Goal: Book appointment/travel/reservation

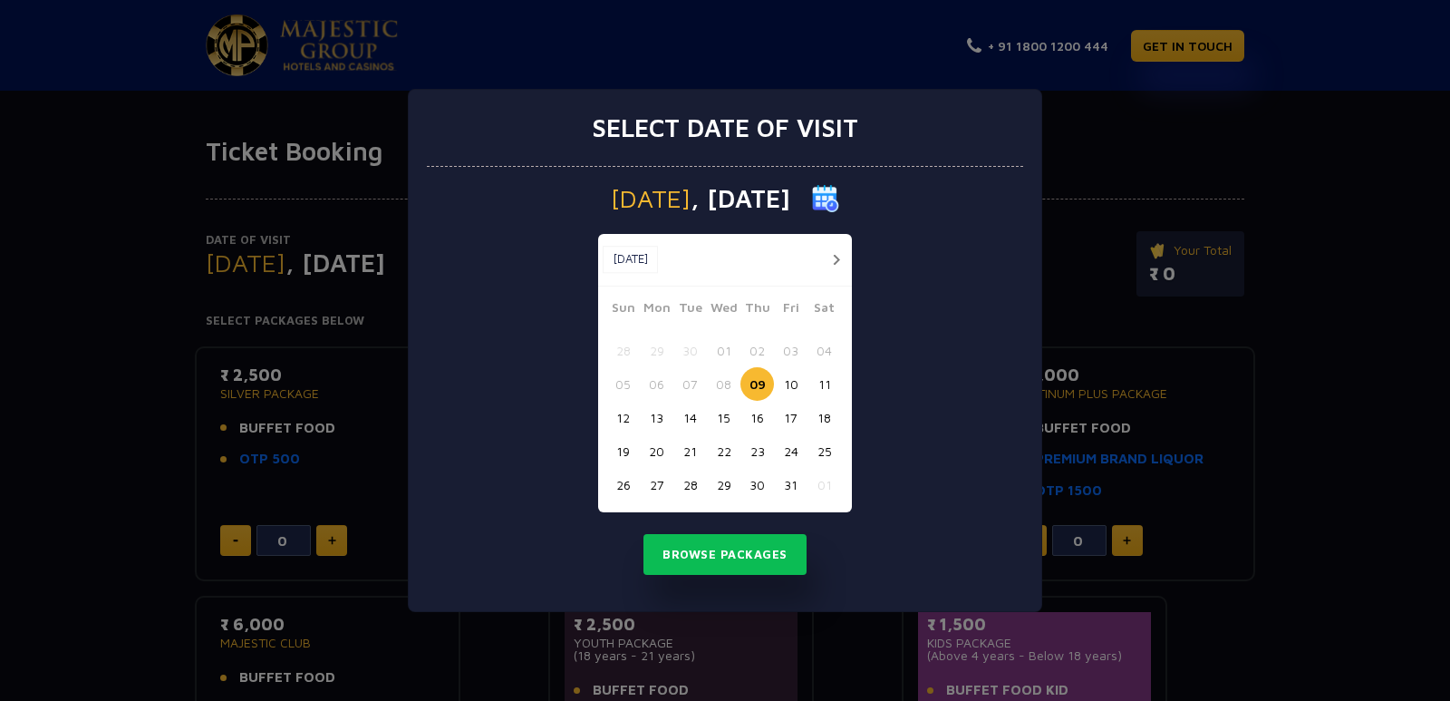
click at [839, 200] on img at bounding box center [825, 198] width 27 height 27
click at [839, 201] on img at bounding box center [825, 198] width 27 height 27
click at [744, 550] on button "Browse Packages" at bounding box center [724, 555] width 163 height 42
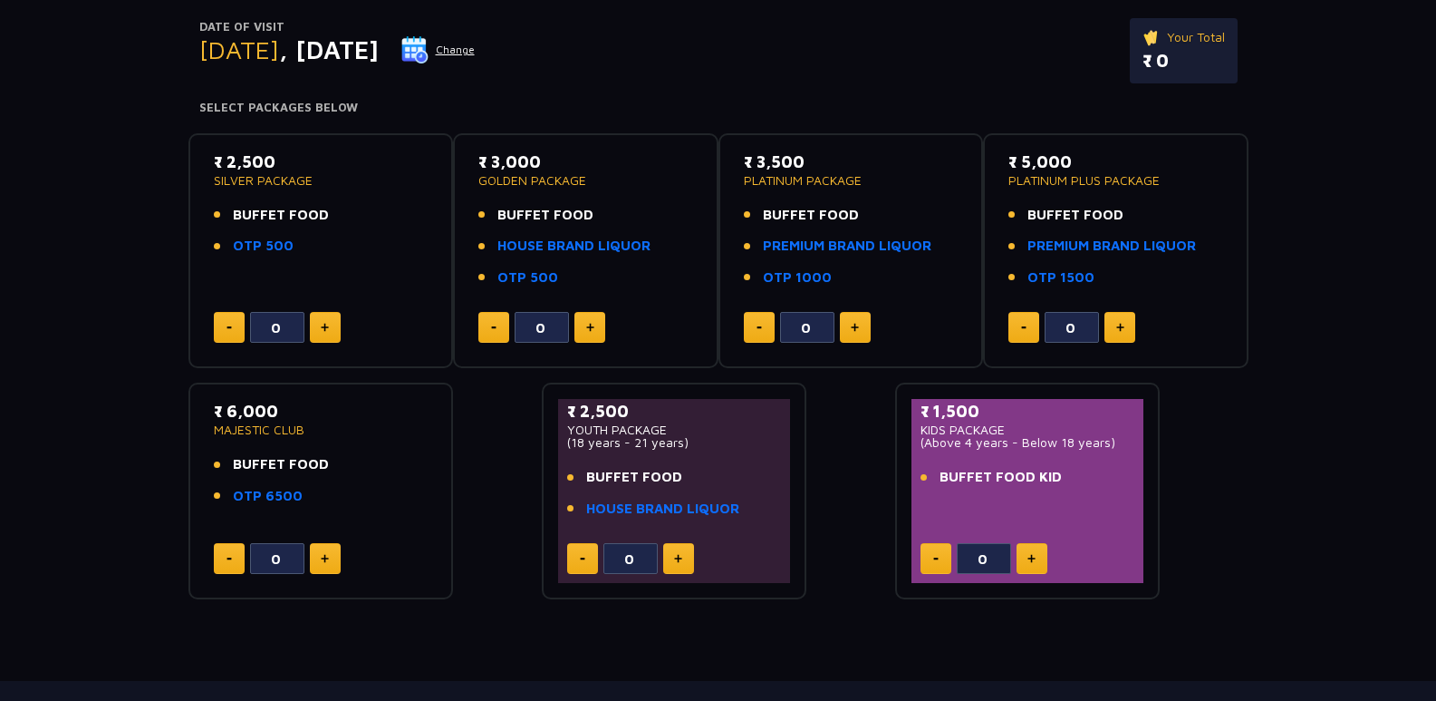
scroll to position [181, 0]
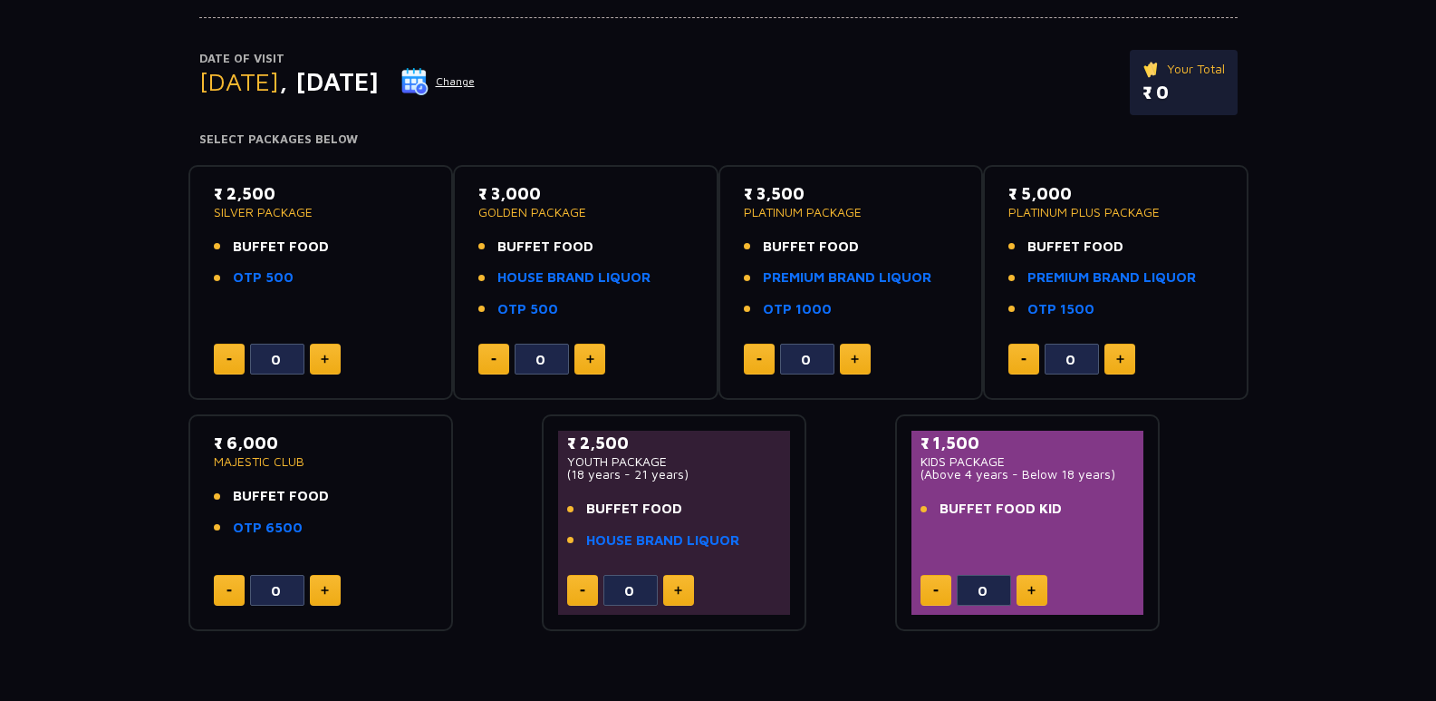
click at [314, 360] on button at bounding box center [325, 358] width 31 height 31
click at [321, 360] on img at bounding box center [325, 358] width 8 height 9
type input "2"
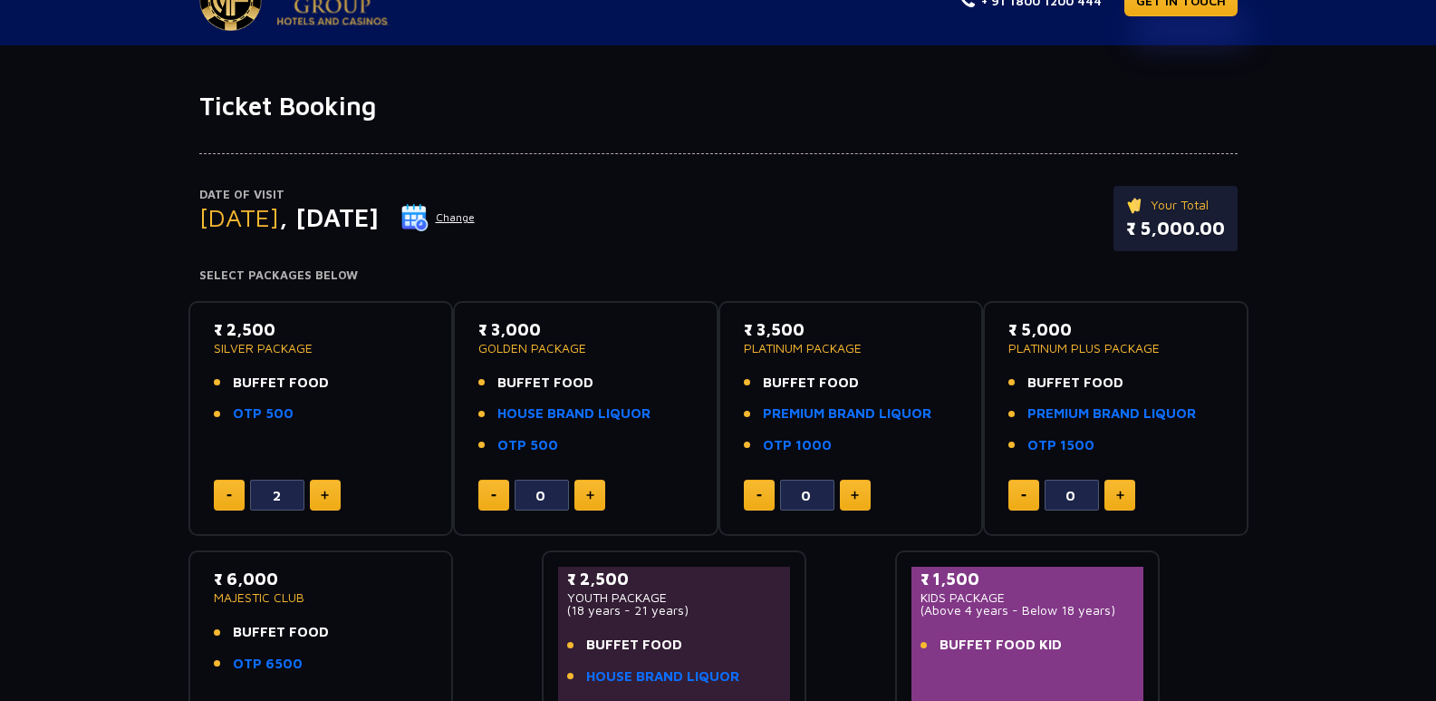
scroll to position [0, 0]
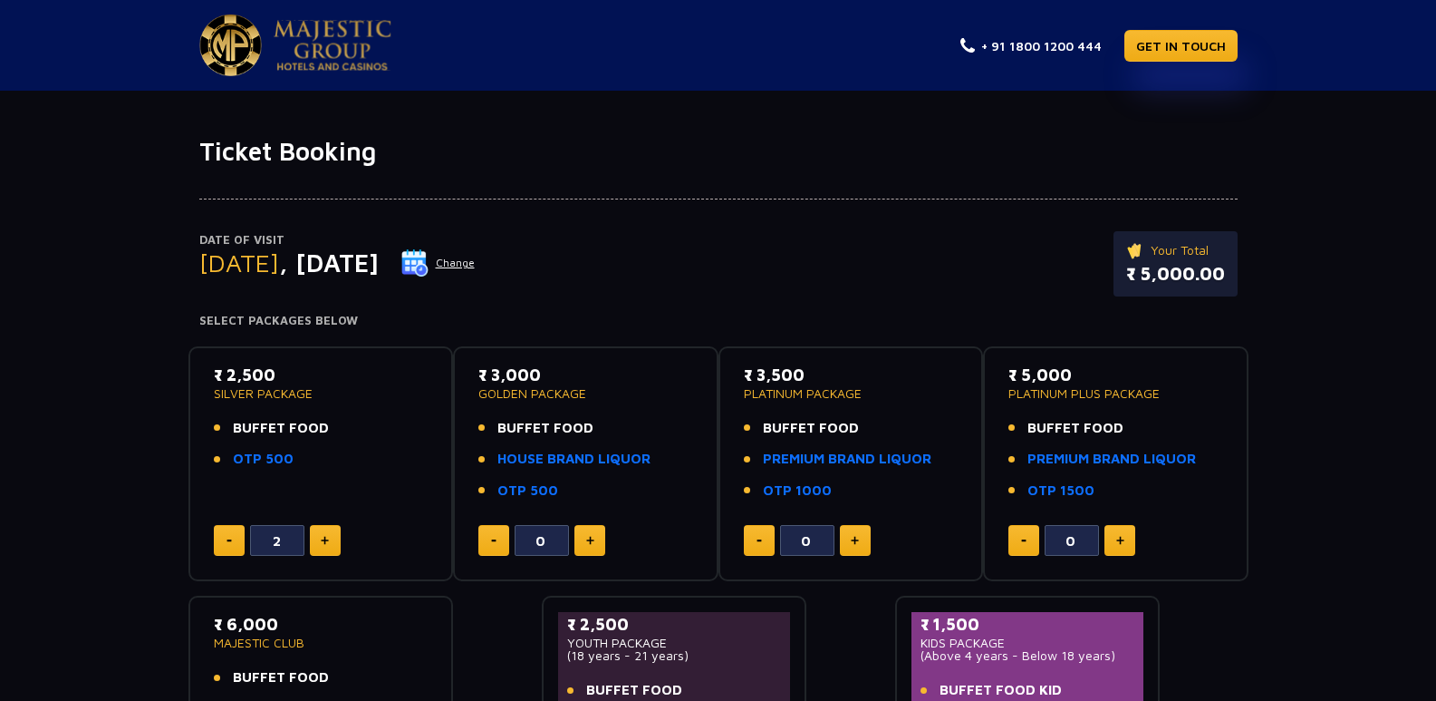
click at [476, 264] on button "Change" at bounding box center [438, 262] width 75 height 29
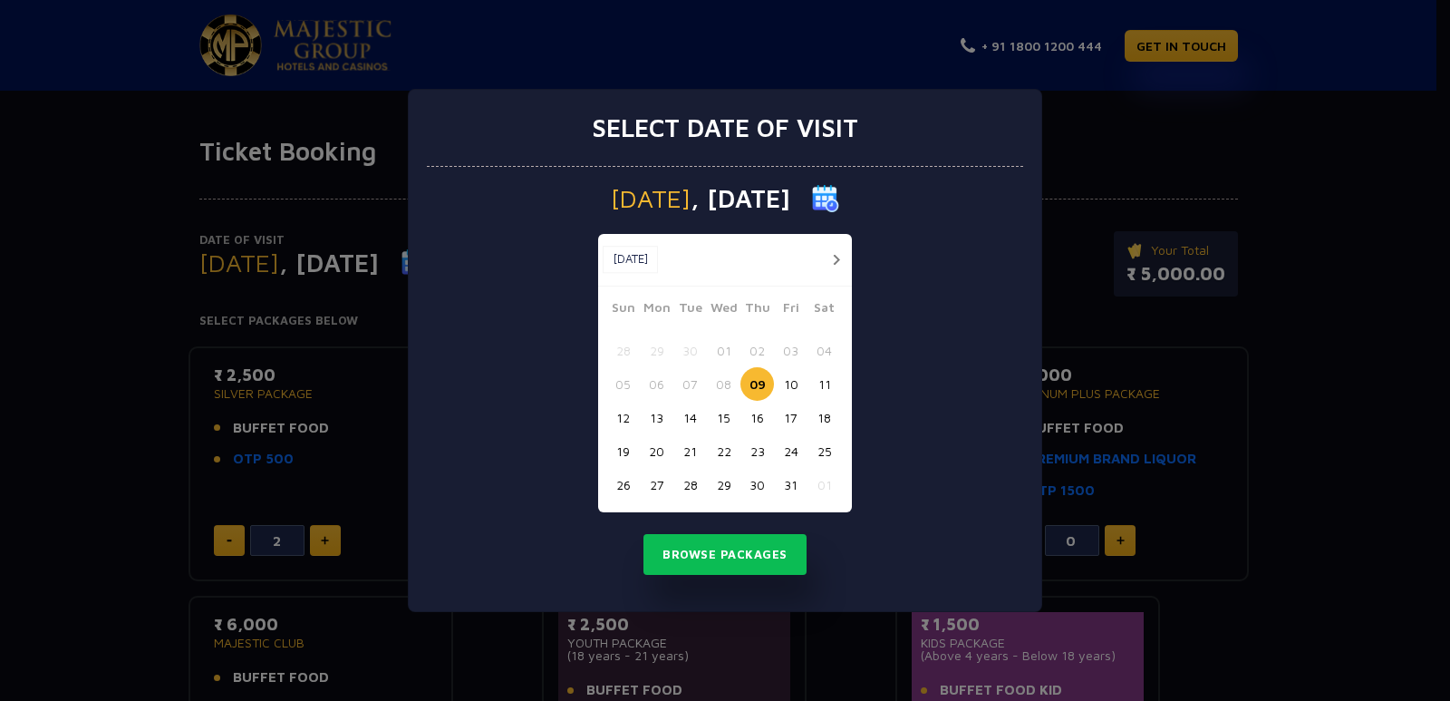
click at [842, 259] on button "button" at bounding box center [836, 259] width 23 height 23
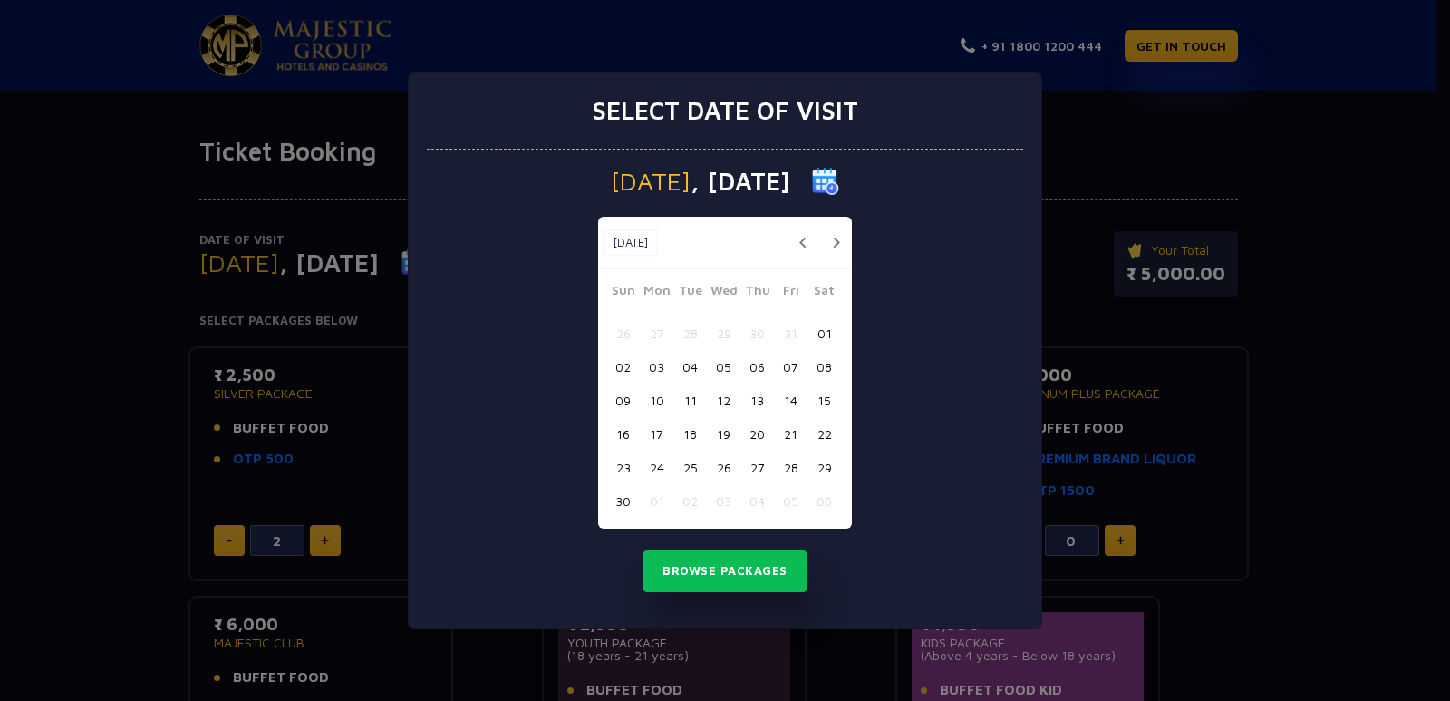
click at [692, 401] on button "11" at bounding box center [690, 400] width 34 height 34
click at [714, 568] on button "Browse Packages" at bounding box center [724, 571] width 163 height 42
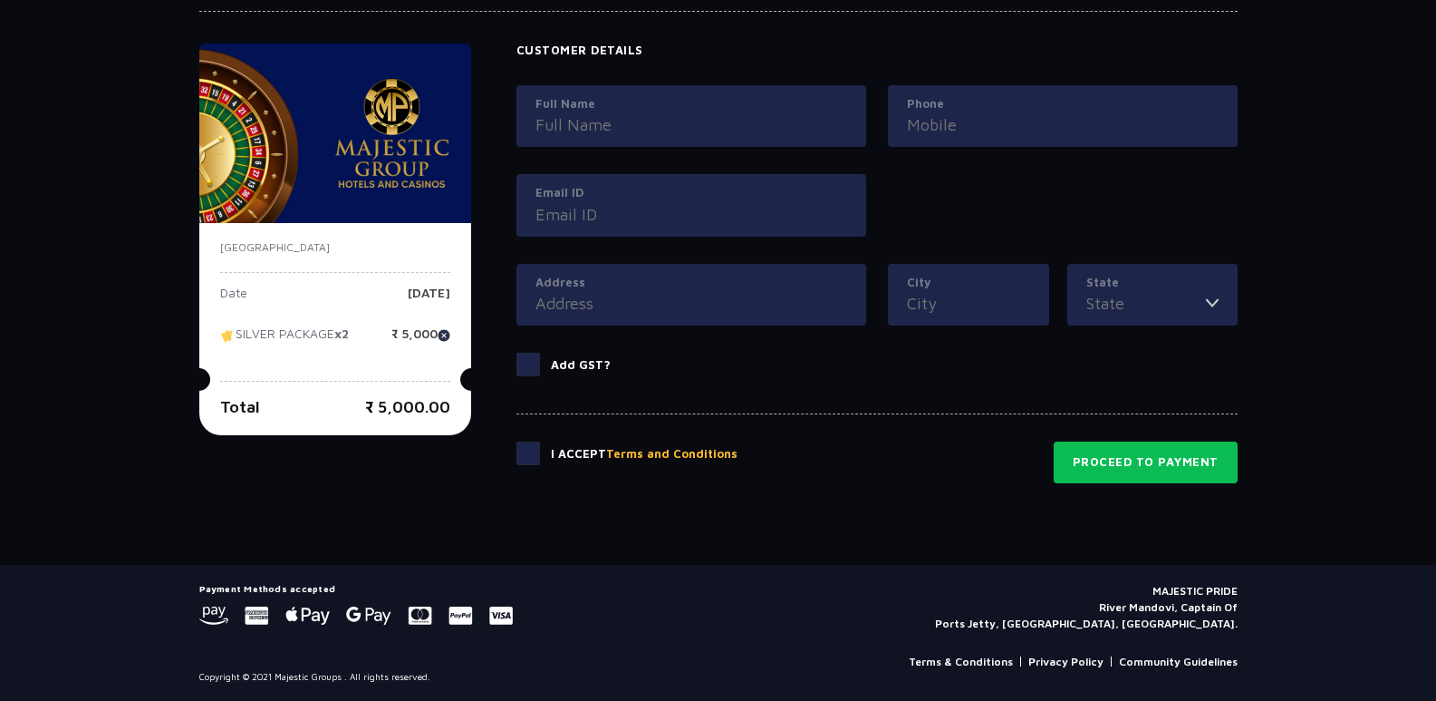
scroll to position [834, 0]
